Goal: Task Accomplishment & Management: Use online tool/utility

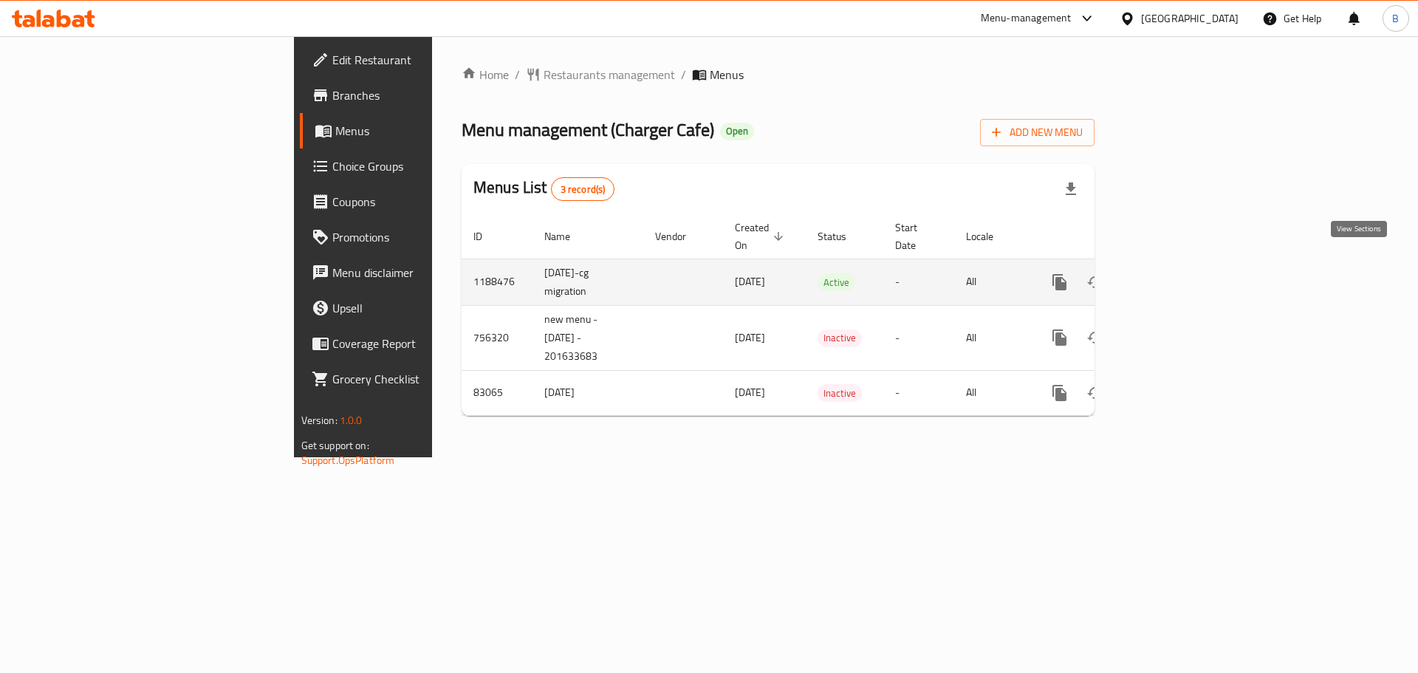
click at [1184, 275] on link "enhanced table" at bounding box center [1165, 281] width 35 height 35
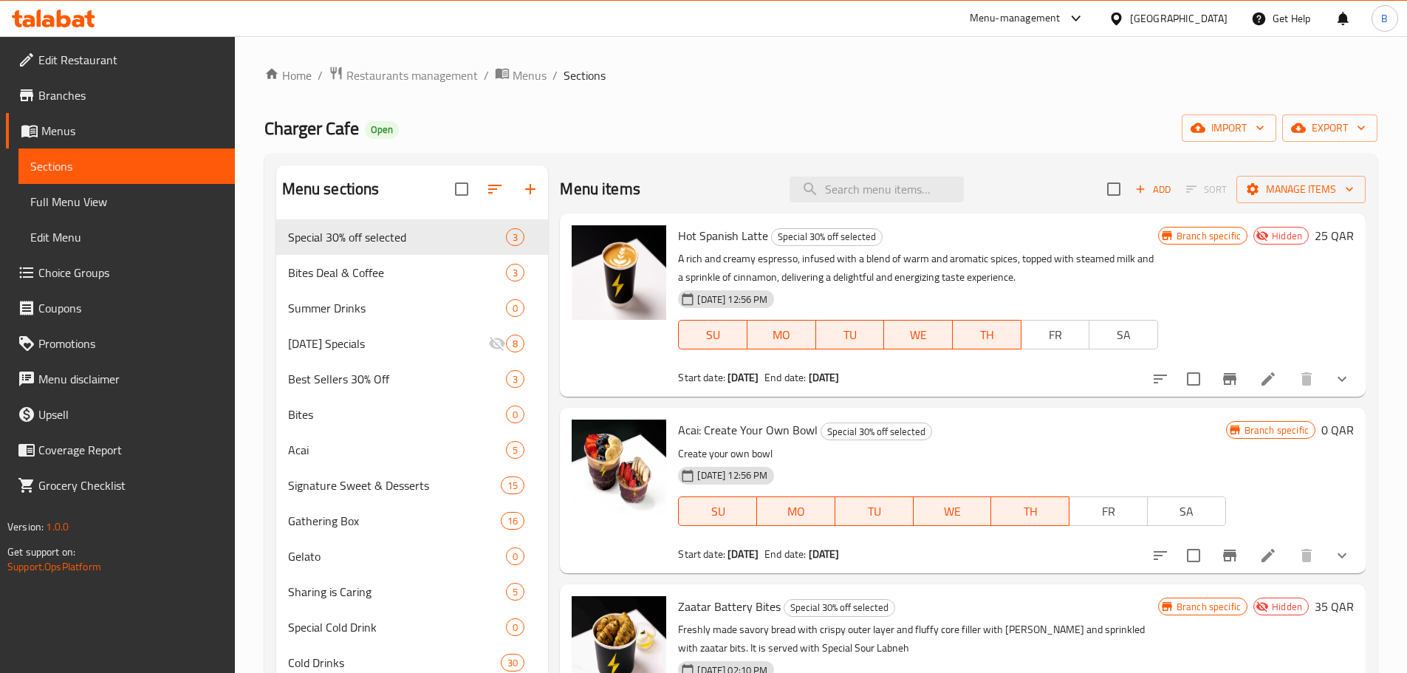
click at [741, 235] on span "Hot Spanish Latte" at bounding box center [723, 236] width 90 height 22
copy h6 "Hot Spanish Latte"
click at [898, 187] on input "search" at bounding box center [876, 190] width 174 height 26
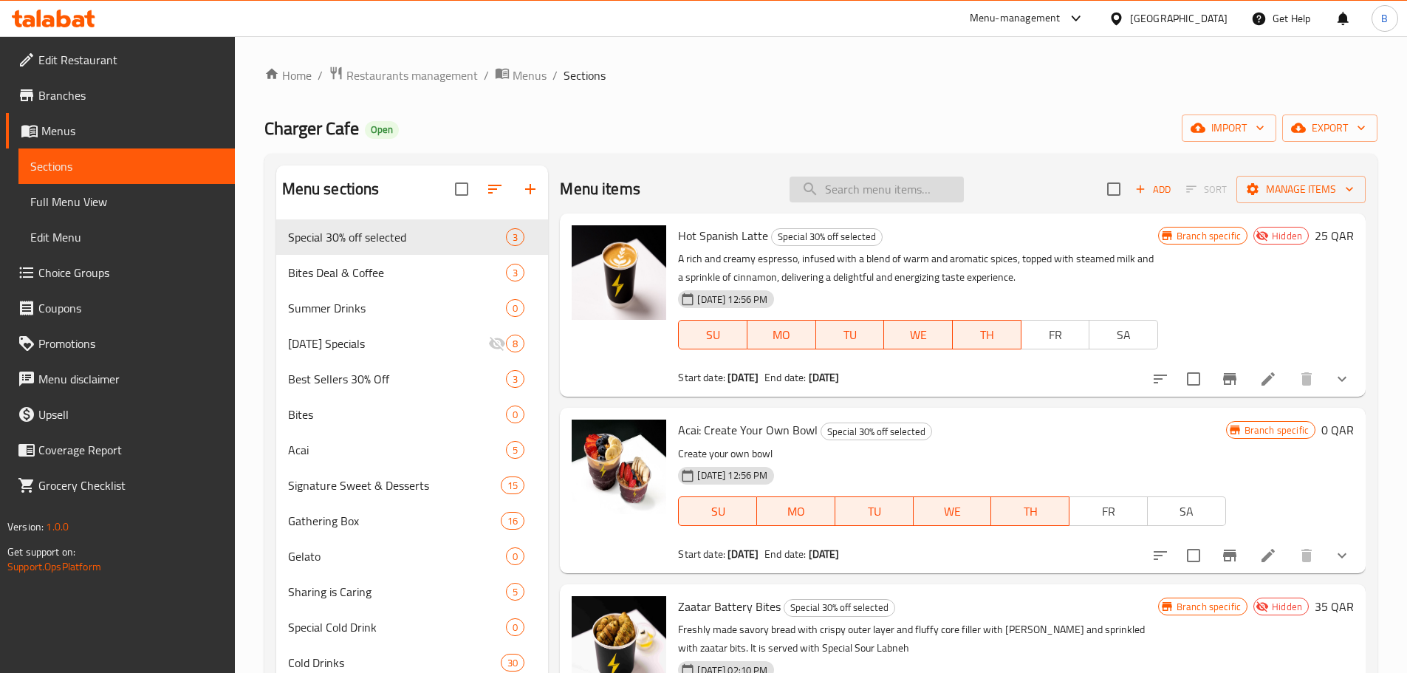
paste input "Cold Spanish Latte"
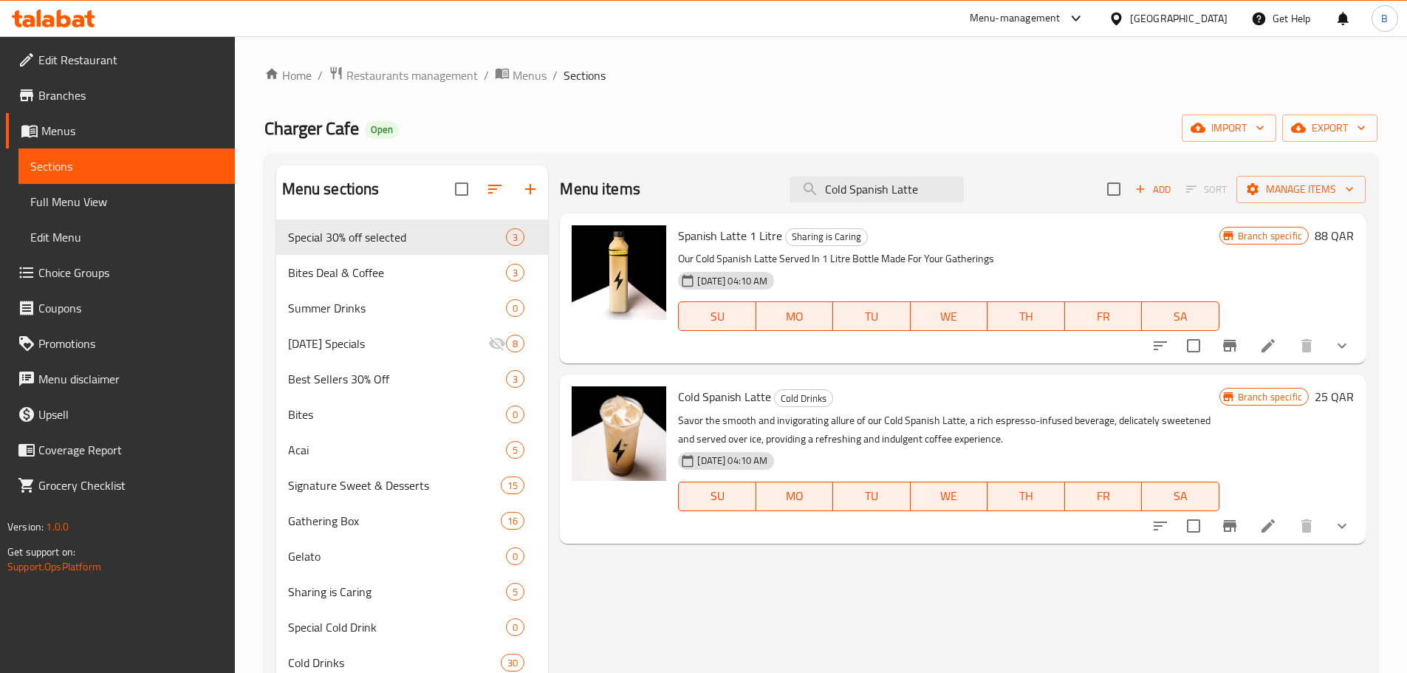
type input "Cold Spanish Latte"
click at [741, 396] on span "Cold Spanish Latte" at bounding box center [724, 397] width 93 height 22
copy h6 "Cold Spanish Latte"
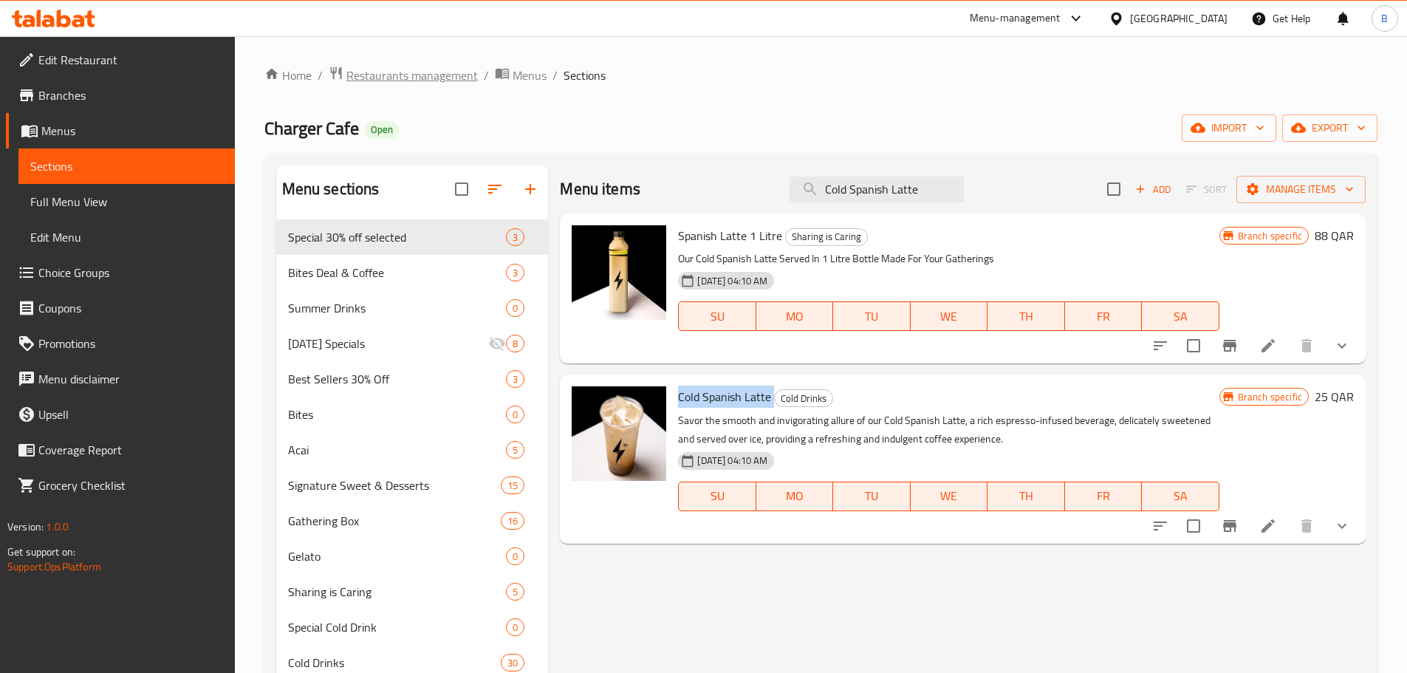
click at [411, 79] on span "Restaurants management" at bounding box center [411, 75] width 131 height 18
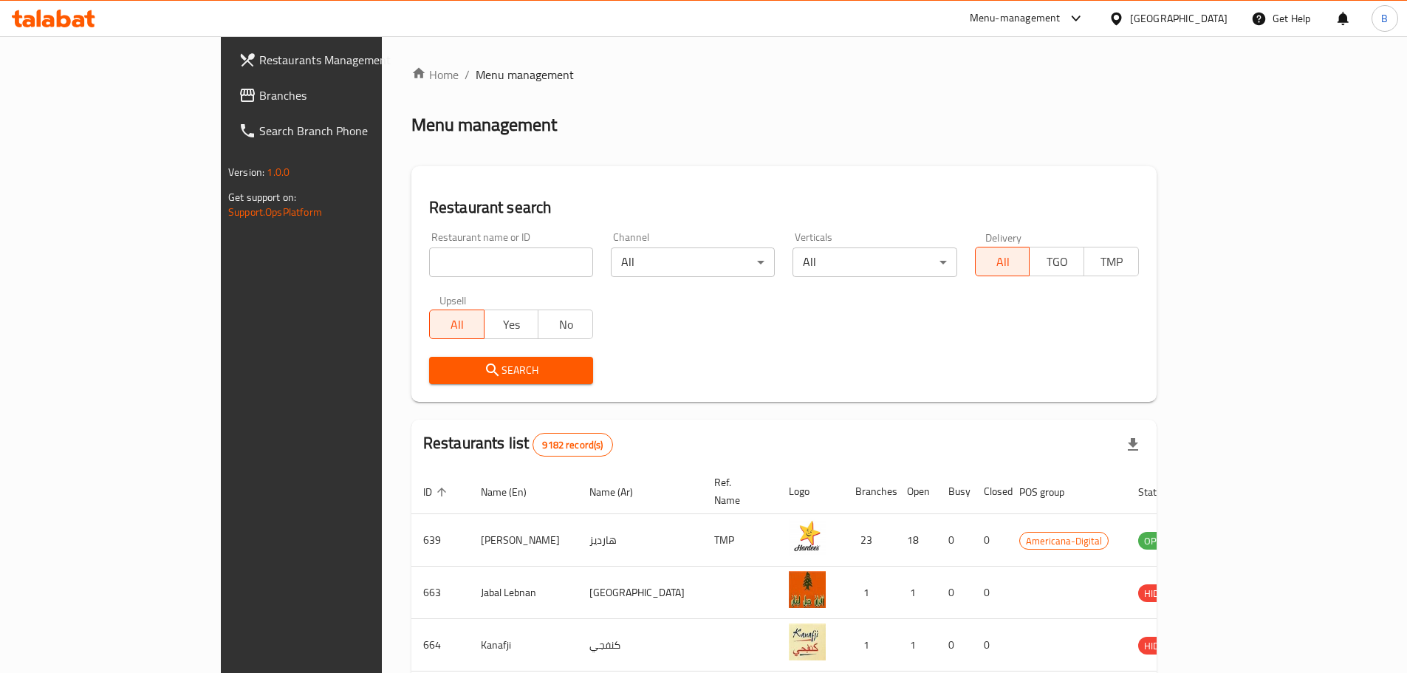
click at [429, 244] on div "Restaurant name or ID Restaurant name or ID" at bounding box center [511, 254] width 164 height 45
click at [429, 258] on input "search" at bounding box center [511, 262] width 164 height 30
type input "blackout"
click button "Search" at bounding box center [511, 370] width 164 height 27
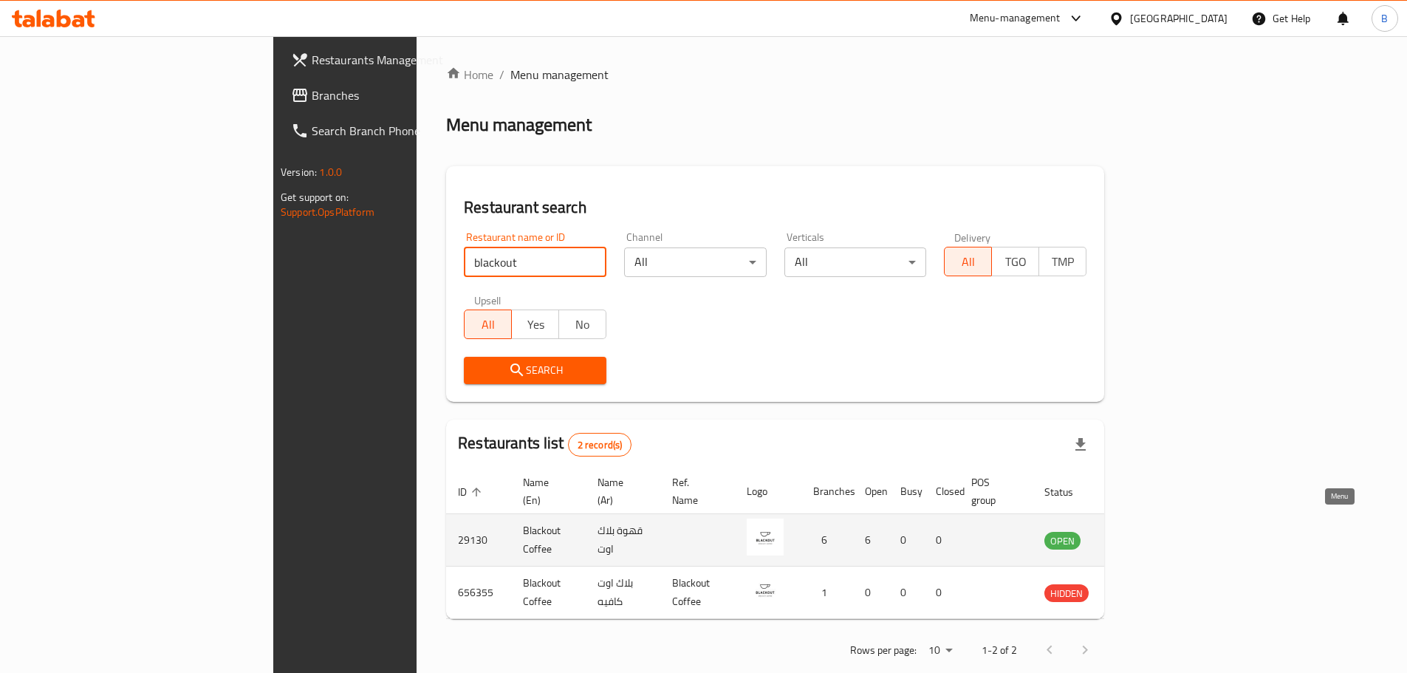
click at [1139, 535] on icon "enhanced table" at bounding box center [1131, 541] width 16 height 13
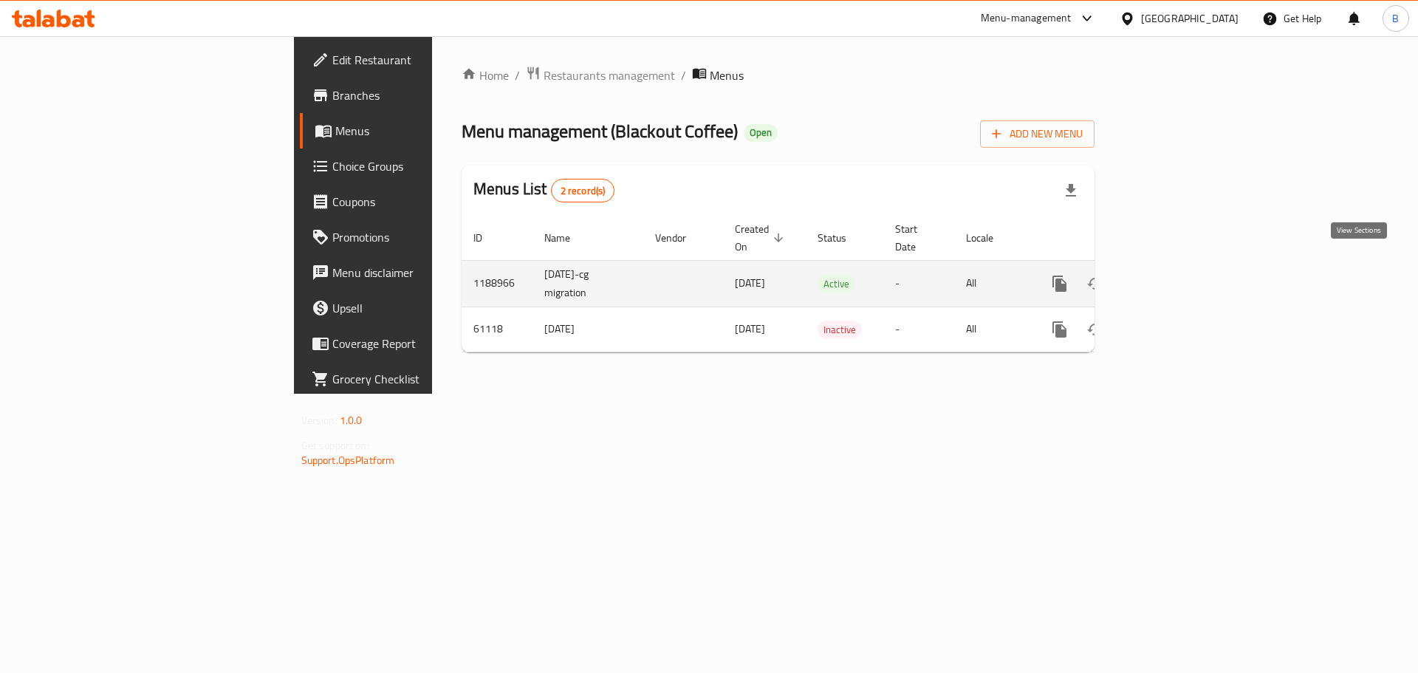
click at [1175, 275] on icon "enhanced table" at bounding box center [1166, 284] width 18 height 18
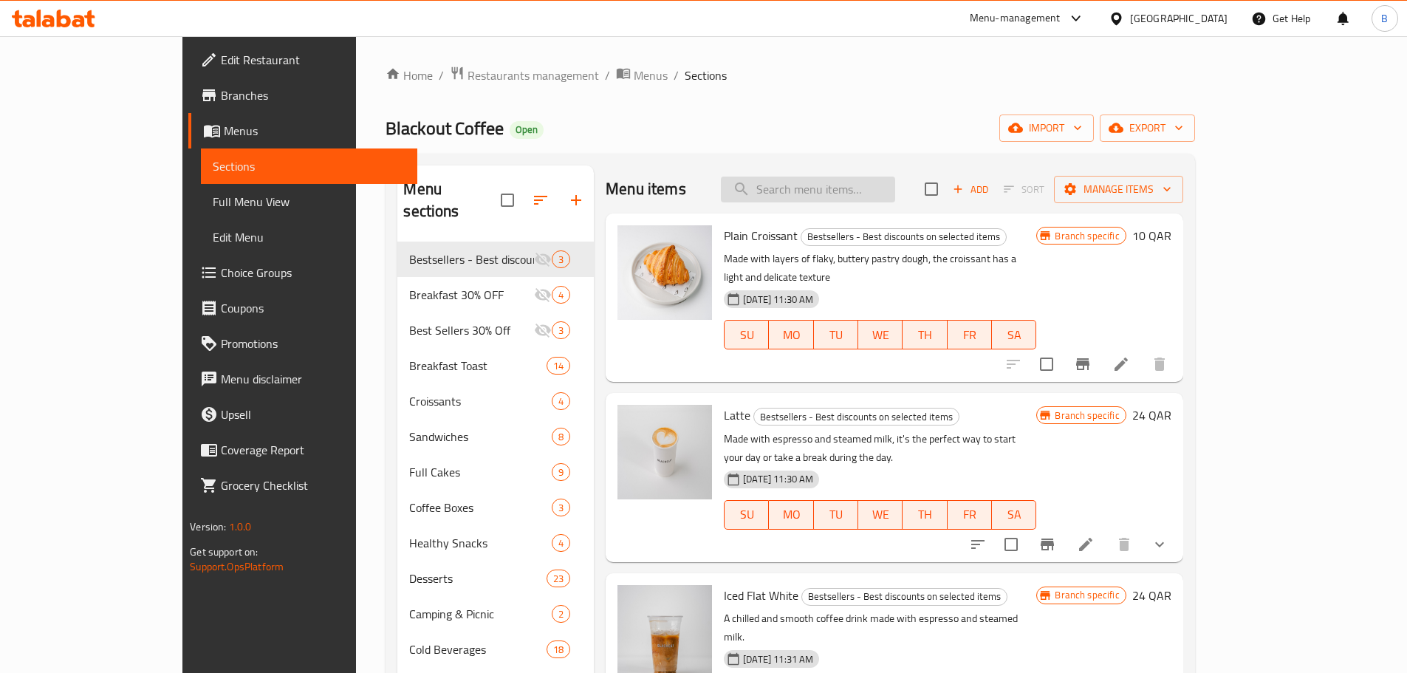
click at [894, 185] on input "search" at bounding box center [808, 190] width 174 height 26
paste input "iced latte"
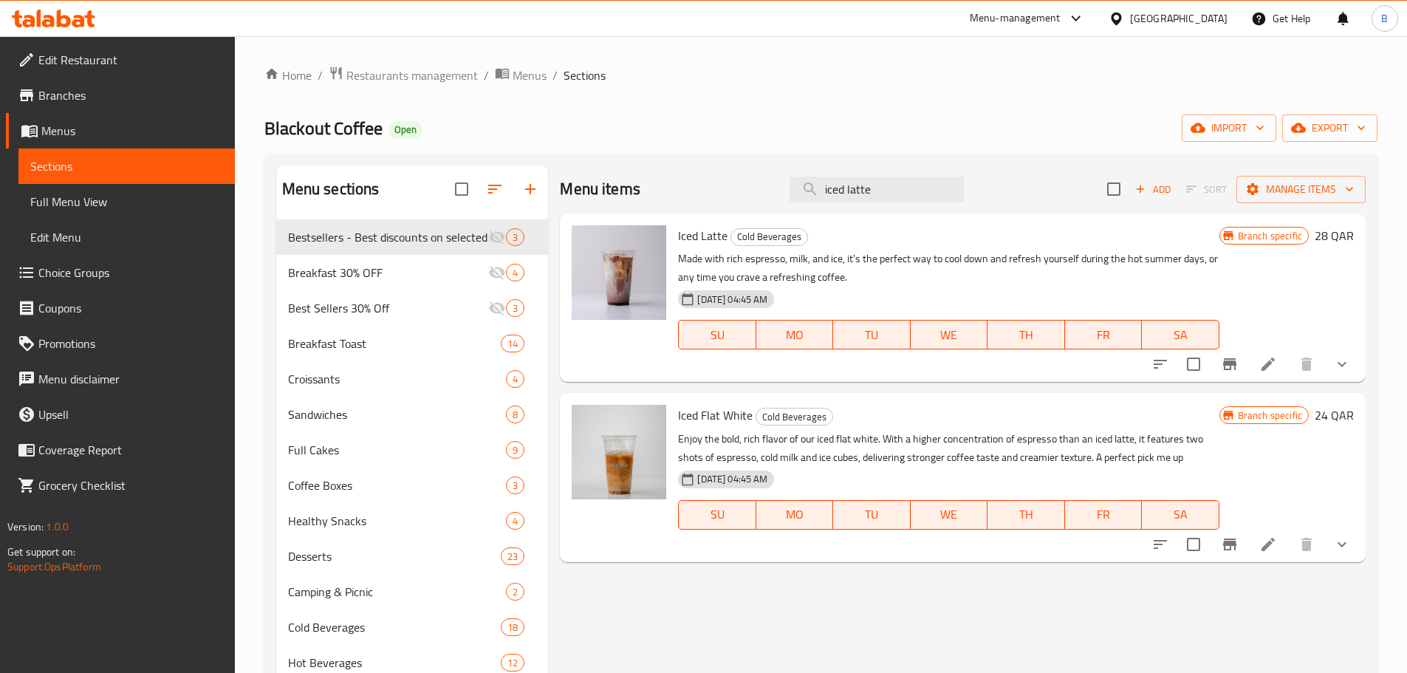
type input "iced latte"
click at [701, 239] on span "Iced Latte" at bounding box center [702, 236] width 49 height 22
copy h6 "Iced Latte"
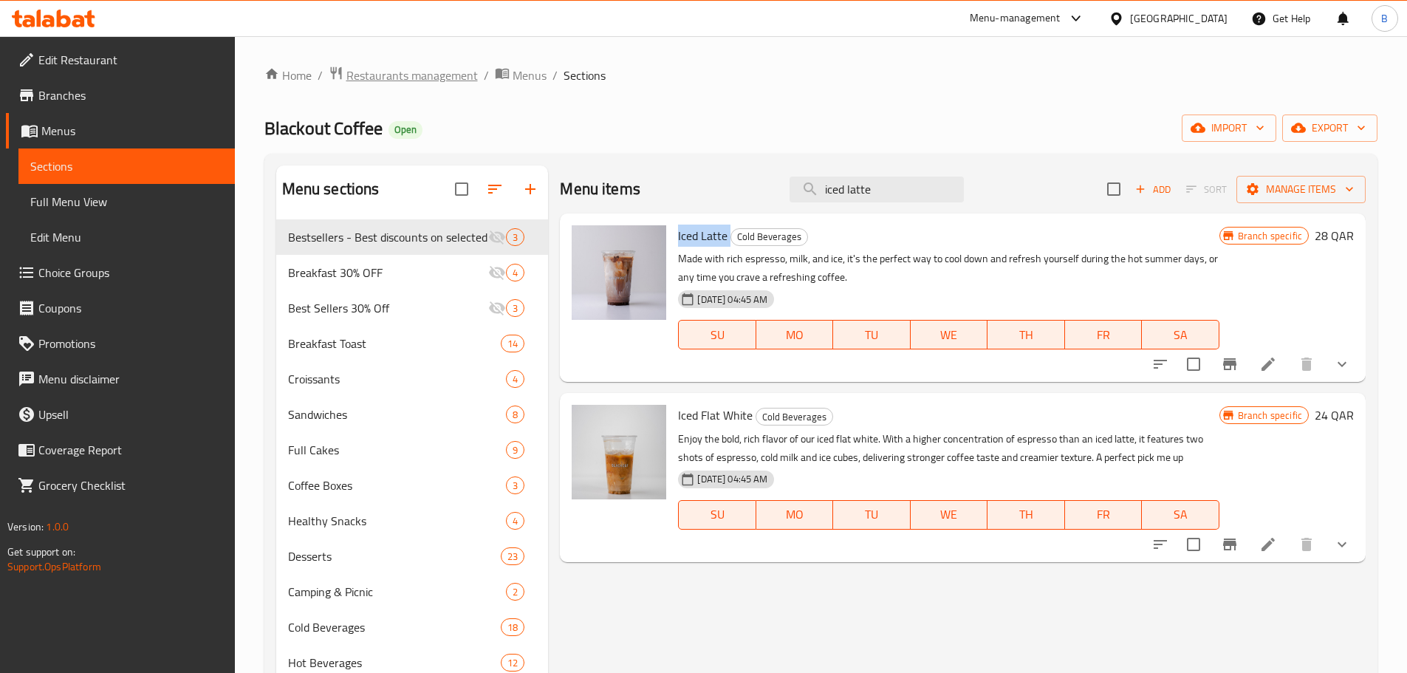
click at [434, 83] on span "Restaurants management" at bounding box center [411, 75] width 131 height 18
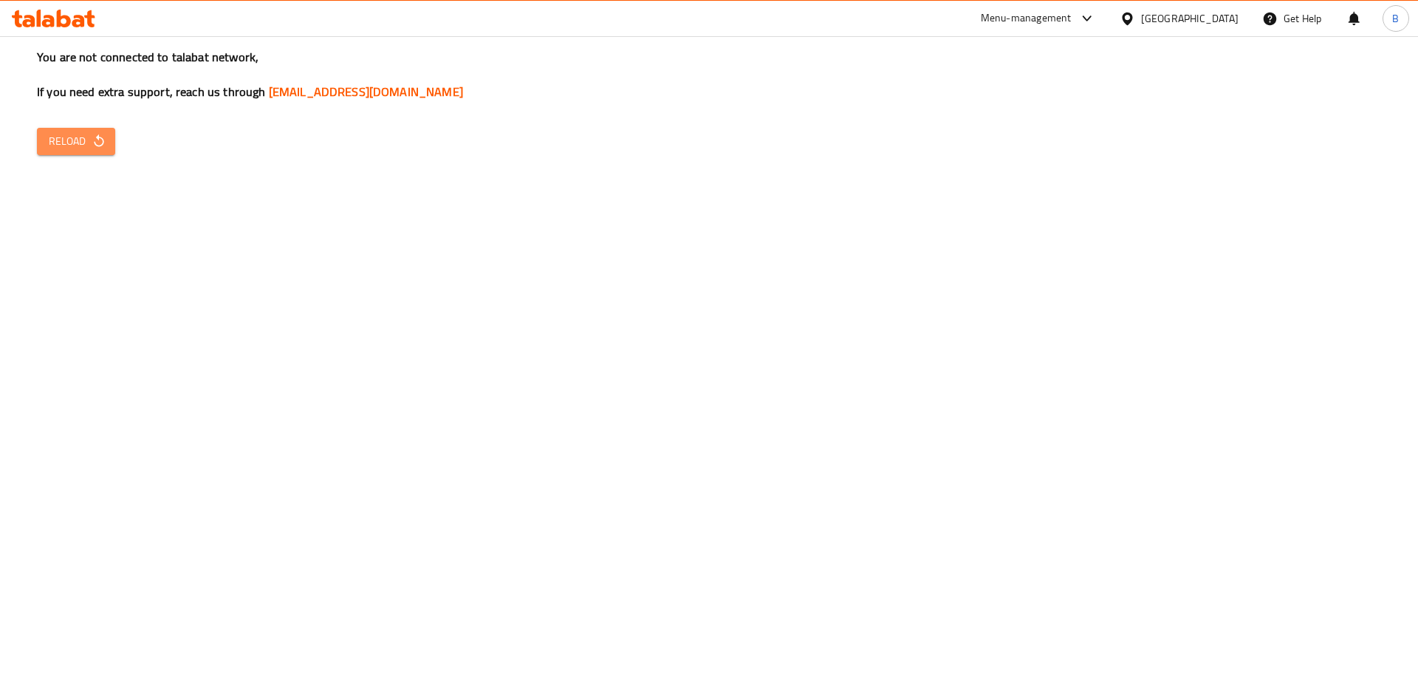
click at [94, 146] on icon "button" at bounding box center [99, 141] width 15 height 15
